Goal: Information Seeking & Learning: Learn about a topic

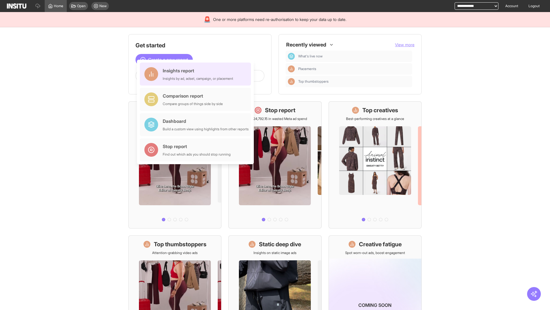
click at [197, 74] on div "Insights report Insights by ad, adset, campaign, or placement" at bounding box center [198, 74] width 71 height 14
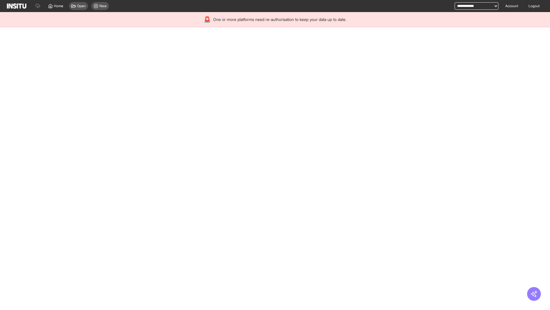
select select "**"
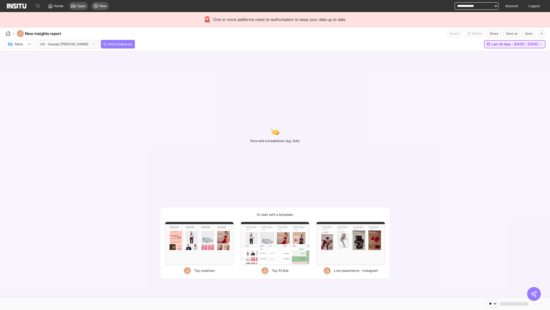
click at [503, 44] on span "Last 30 days - [DATE] - [DATE]" at bounding box center [515, 44] width 47 height 5
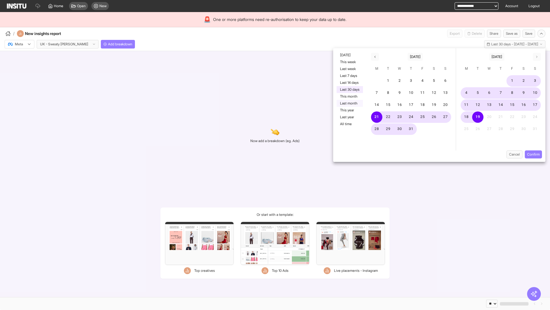
click at [349, 103] on button "Last month" at bounding box center [350, 103] width 26 height 7
